Goal: Task Accomplishment & Management: Use online tool/utility

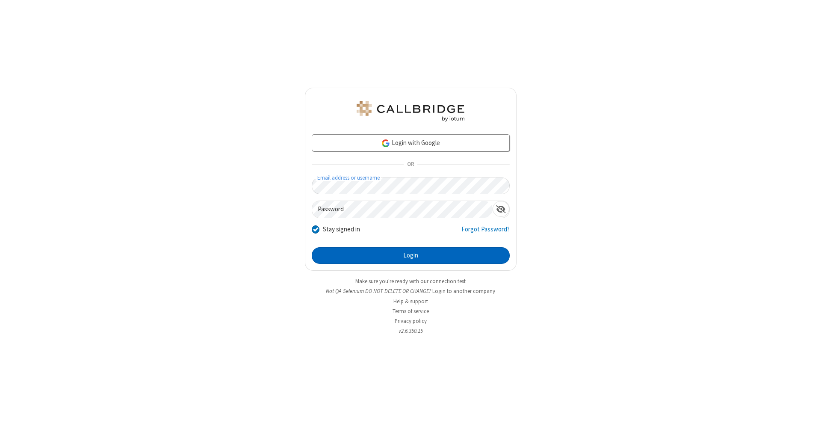
click at [410, 256] on button "Login" at bounding box center [411, 255] width 198 height 17
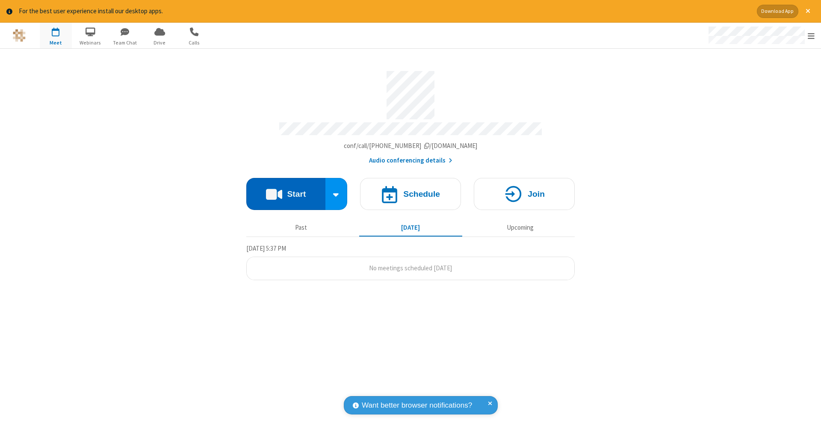
click at [286, 189] on button "Start" at bounding box center [285, 194] width 79 height 32
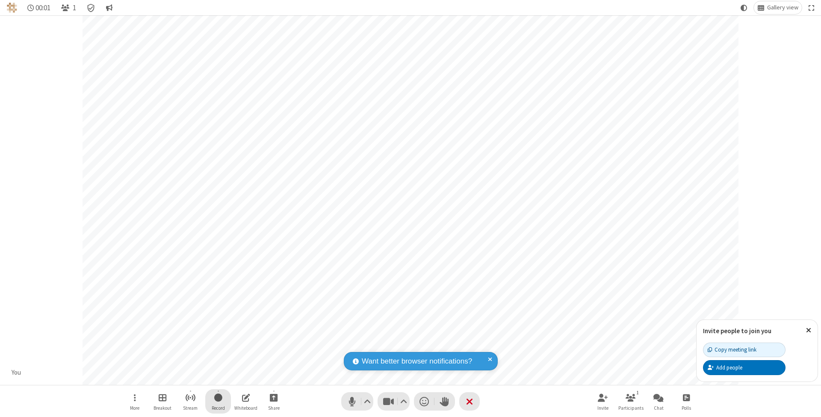
click at [218, 401] on span "Start recording" at bounding box center [218, 397] width 8 height 11
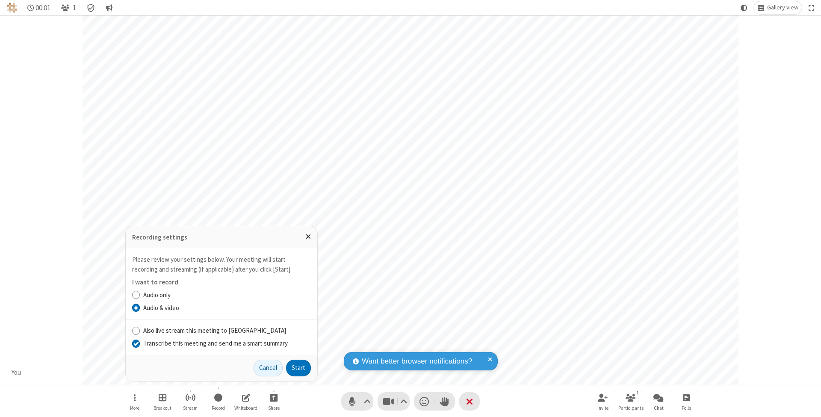
click at [136, 343] on input "Transcribe this meeting and send me a smart summary" at bounding box center [136, 343] width 8 height 9
click at [298, 368] on button "Start" at bounding box center [298, 368] width 25 height 17
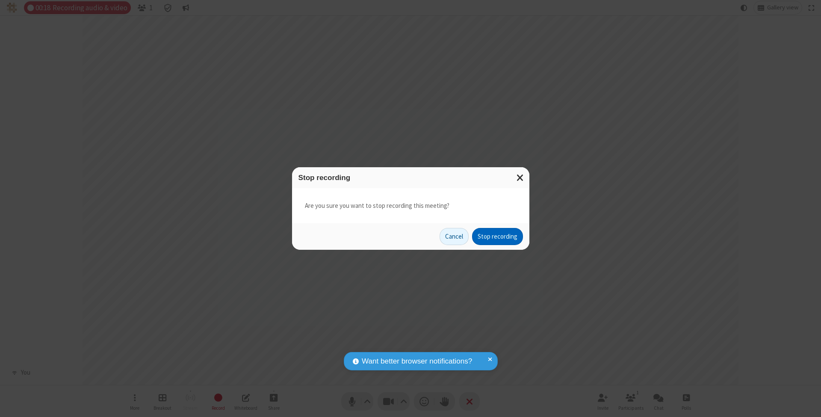
click at [497, 236] on button "Stop recording" at bounding box center [497, 236] width 51 height 17
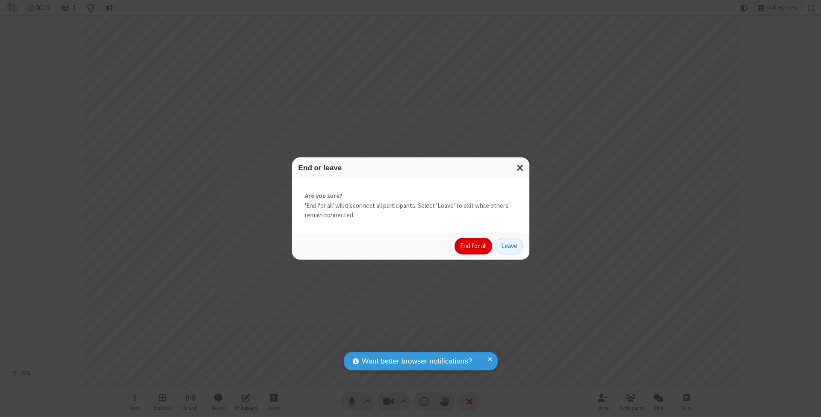
click at [474, 245] on button "End for all" at bounding box center [473, 246] width 38 height 17
